Goal: Task Accomplishment & Management: Use online tool/utility

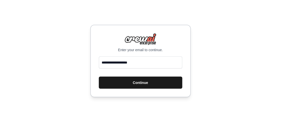
type input "**********"
click at [131, 82] on button "Continue" at bounding box center [140, 82] width 83 height 12
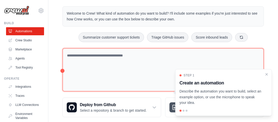
scroll to position [22, 0]
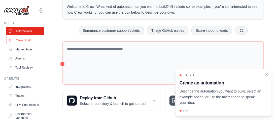
click at [28, 39] on link "Crew Studio" at bounding box center [26, 40] width 38 height 8
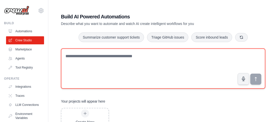
click at [82, 67] on textarea at bounding box center [163, 68] width 204 height 40
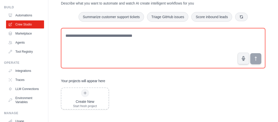
scroll to position [23, 0]
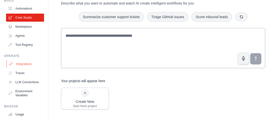
click at [27, 65] on link "Integrations" at bounding box center [26, 64] width 38 height 8
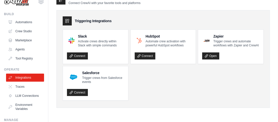
scroll to position [7, 0]
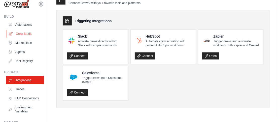
click at [30, 33] on link "Crew Studio" at bounding box center [26, 34] width 38 height 8
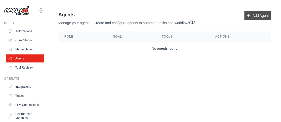
click at [249, 17] on icon at bounding box center [248, 16] width 4 height 4
click at [255, 14] on link "Add Agent" at bounding box center [257, 15] width 26 height 9
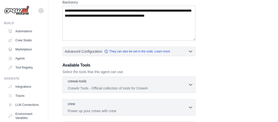
scroll to position [91, 0]
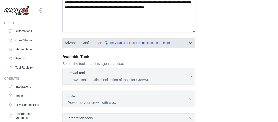
click at [191, 42] on icon "button" at bounding box center [190, 42] width 5 height 5
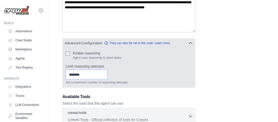
click at [106, 74] on input "Limit reasoning attempts" at bounding box center [87, 75] width 42 height 10
click at [107, 74] on input "*" at bounding box center [87, 75] width 42 height 10
click at [107, 71] on input "*" at bounding box center [87, 75] width 42 height 10
type input "*"
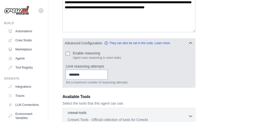
click at [107, 74] on input "*" at bounding box center [87, 75] width 42 height 10
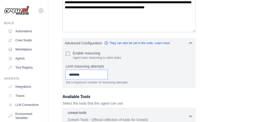
click at [201, 71] on div "Role Goal Backstory Advanced Configuration They can also be set in the code. Le…" at bounding box center [162, 64] width 201 height 262
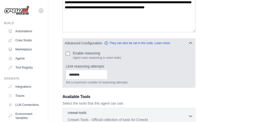
click at [145, 70] on div "* Set a maximum number of reasoning attempts" at bounding box center [129, 77] width 126 height 15
click at [190, 41] on icon "button" at bounding box center [190, 42] width 5 height 5
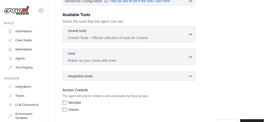
scroll to position [137, 0]
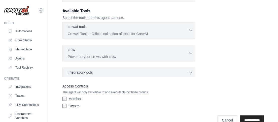
click at [188, 30] on icon "button" at bounding box center [190, 30] width 5 height 5
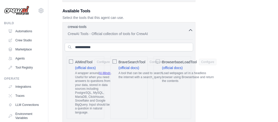
click at [189, 29] on icon "button" at bounding box center [190, 30] width 5 height 5
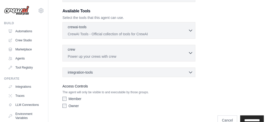
click at [188, 51] on icon "button" at bounding box center [190, 52] width 5 height 5
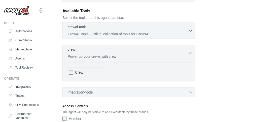
click at [188, 51] on icon "button" at bounding box center [190, 52] width 5 height 5
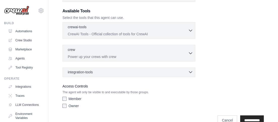
click at [190, 71] on icon "button" at bounding box center [190, 72] width 3 height 2
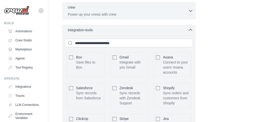
scroll to position [183, 0]
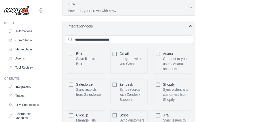
click at [187, 26] on div "integration-tools 0 selected" at bounding box center [130, 26] width 125 height 5
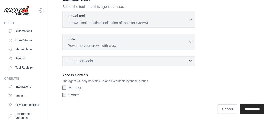
scroll to position [146, 0]
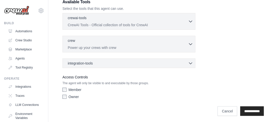
click at [75, 88] on label "Member" at bounding box center [74, 89] width 13 height 5
click at [73, 88] on label "Member" at bounding box center [74, 89] width 13 height 5
click at [70, 95] on label "Owner" at bounding box center [73, 96] width 10 height 5
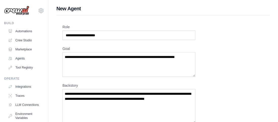
scroll to position [23, 0]
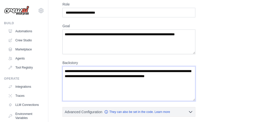
click at [95, 84] on textarea "Backstory" at bounding box center [128, 83] width 133 height 35
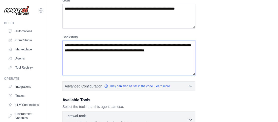
scroll to position [68, 0]
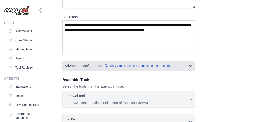
click at [156, 64] on link "They can also be set in the code. Learn more" at bounding box center [137, 66] width 66 height 4
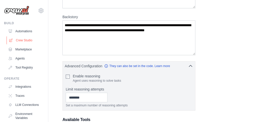
click at [23, 39] on link "Crew Studio" at bounding box center [26, 40] width 38 height 8
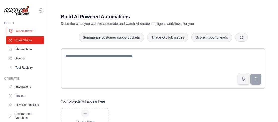
click at [29, 31] on link "Automations" at bounding box center [26, 31] width 38 height 8
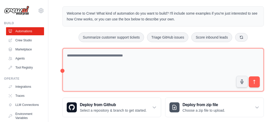
scroll to position [22, 0]
